Goal: Information Seeking & Learning: Find specific page/section

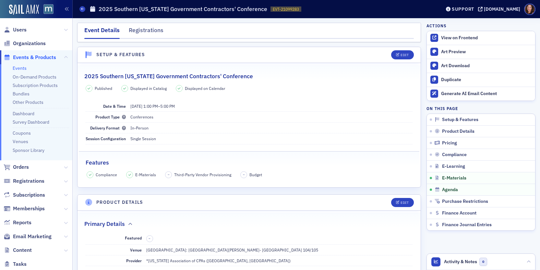
scroll to position [973, 0]
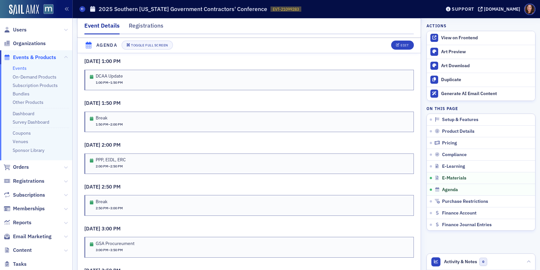
click at [20, 69] on link "Events" at bounding box center [20, 68] width 14 height 6
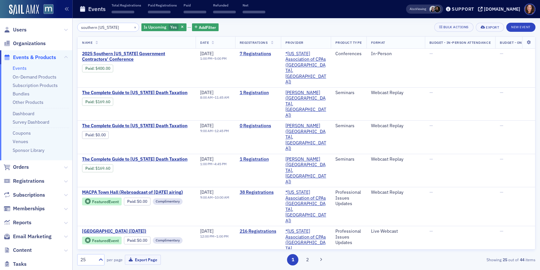
click at [104, 29] on input "southern maryland" at bounding box center [108, 27] width 62 height 9
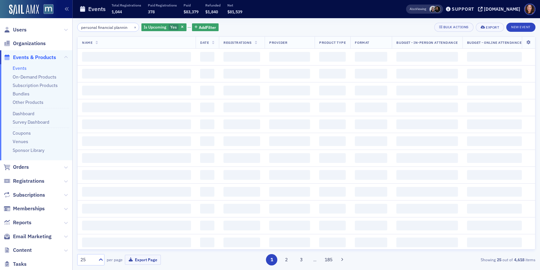
scroll to position [0, 5]
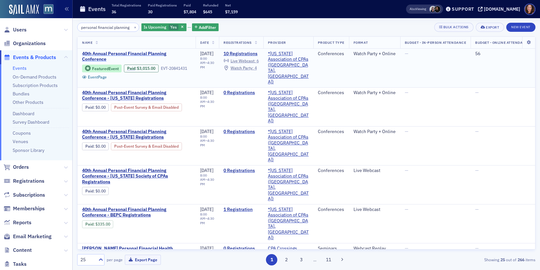
type input "personal financial planning"
click at [138, 53] on span "40th Annual Personal Financial Planning Conference" at bounding box center [136, 56] width 109 height 11
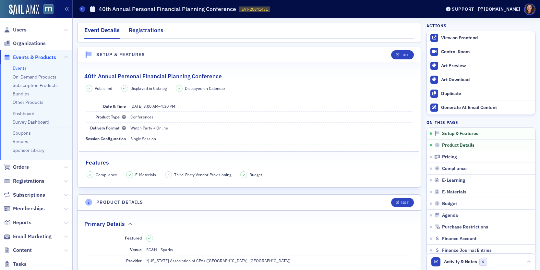
click at [144, 28] on div "Registrations" at bounding box center [146, 32] width 35 height 12
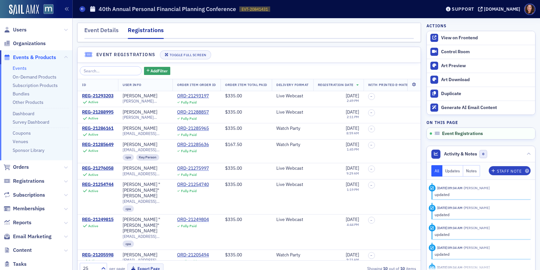
drag, startPoint x: 107, startPoint y: 30, endPoint x: 162, endPoint y: 40, distance: 55.7
click at [107, 30] on div "Event Details" at bounding box center [101, 32] width 34 height 12
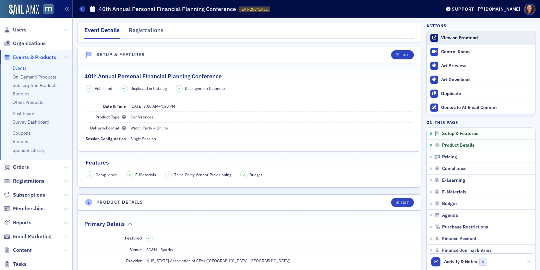
click at [455, 34] on link "View on Frontend" at bounding box center [481, 38] width 108 height 14
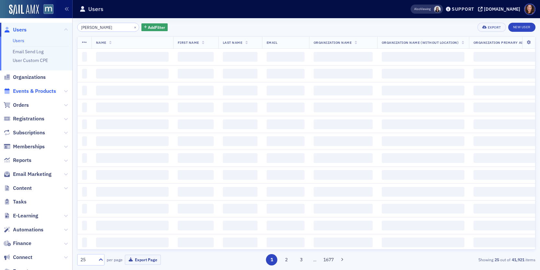
type input "[PERSON_NAME]"
click at [45, 93] on span "Events & Products" at bounding box center [34, 91] width 43 height 7
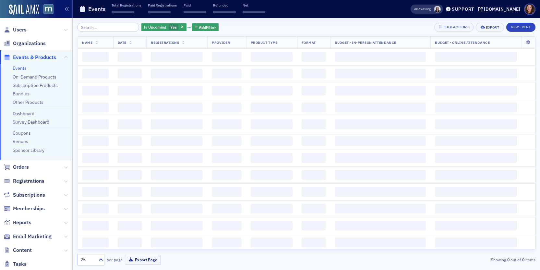
click at [104, 28] on input "search" at bounding box center [108, 27] width 62 height 9
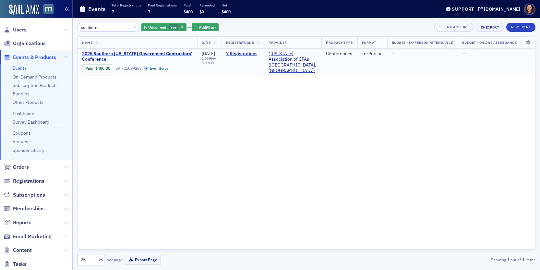
type input "southern"
click at [141, 53] on span "2025 Southern [US_STATE] Government Contractors' Conference" at bounding box center [137, 56] width 111 height 11
click at [136, 54] on span "2025 Southern [US_STATE] Government Contractors' Conference" at bounding box center [137, 56] width 111 height 11
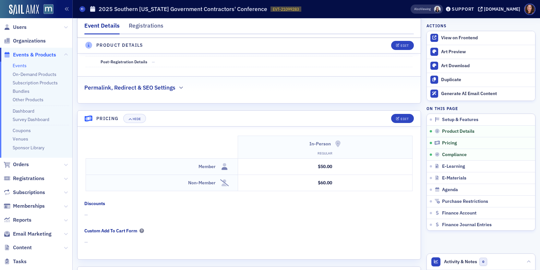
scroll to position [3, 0]
click at [502, 9] on div "[DOMAIN_NAME]" at bounding box center [502, 9] width 36 height 6
click at [497, 11] on div "[DOMAIN_NAME]" at bounding box center [502, 9] width 36 height 6
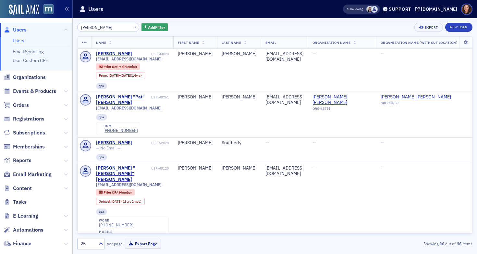
click at [18, 40] on link "Users" at bounding box center [19, 41] width 12 height 6
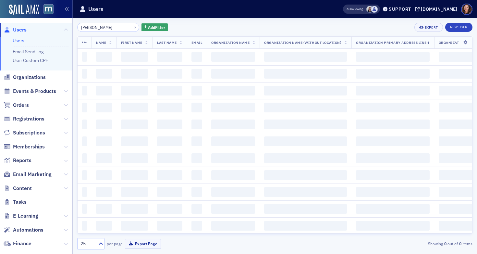
click at [90, 28] on input "[PERSON_NAME]" at bounding box center [108, 27] width 62 height 9
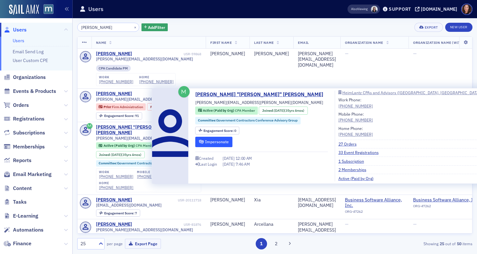
type input "jenny wha"
click at [210, 142] on button "Impersonate" at bounding box center [213, 141] width 37 height 10
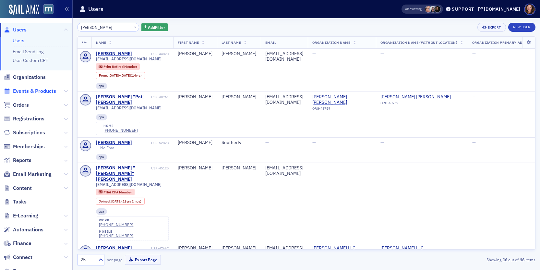
click at [35, 90] on span "Events & Products" at bounding box center [34, 91] width 43 height 7
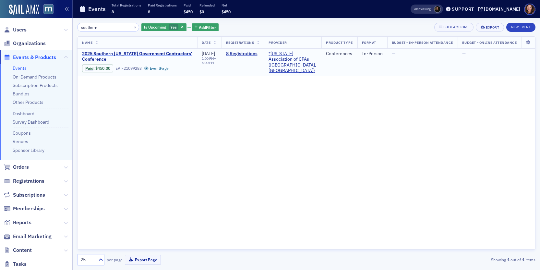
click at [135, 53] on span "2025 Southern [US_STATE] Government Contractors' Conference" at bounding box center [137, 56] width 111 height 11
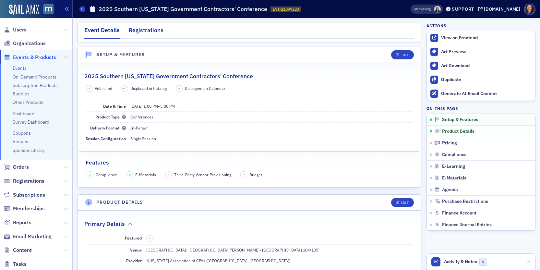
drag, startPoint x: 148, startPoint y: 36, endPoint x: 145, endPoint y: 32, distance: 4.6
click at [148, 36] on div "Registrations" at bounding box center [146, 32] width 35 height 12
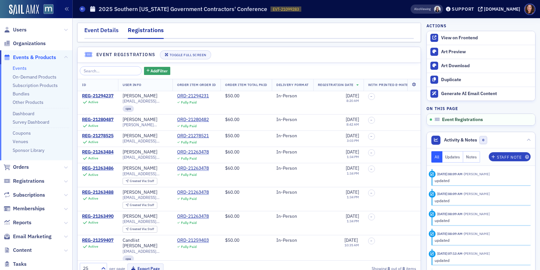
click at [105, 28] on div "Event Details" at bounding box center [101, 32] width 34 height 12
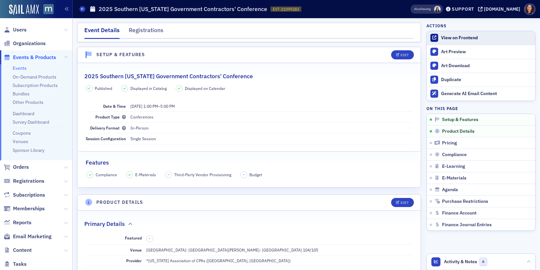
click at [460, 40] on div "View on Frontend" at bounding box center [486, 38] width 91 height 6
click at [18, 30] on span "Users" at bounding box center [20, 29] width 14 height 7
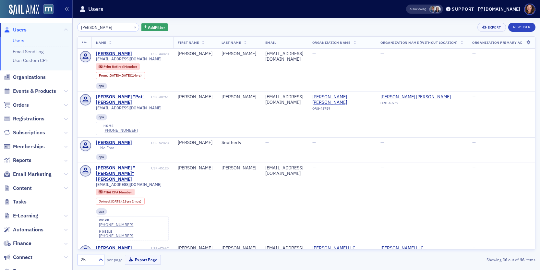
click at [86, 28] on input "[PERSON_NAME]" at bounding box center [108, 27] width 62 height 9
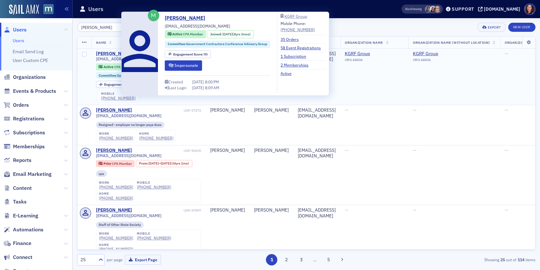
type input "[PERSON_NAME]"
click at [108, 53] on div "[PERSON_NAME]" at bounding box center [114, 54] width 36 height 6
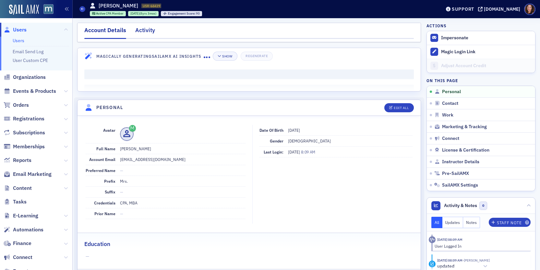
click at [146, 30] on div "Activity" at bounding box center [145, 32] width 20 height 12
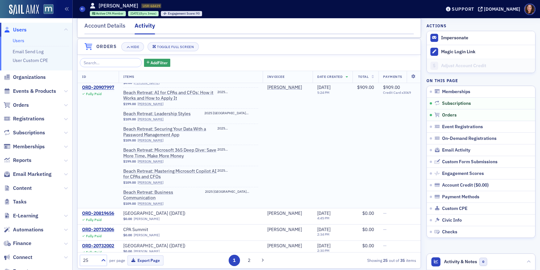
scroll to position [102, 0]
